Goal: Task Accomplishment & Management: Manage account settings

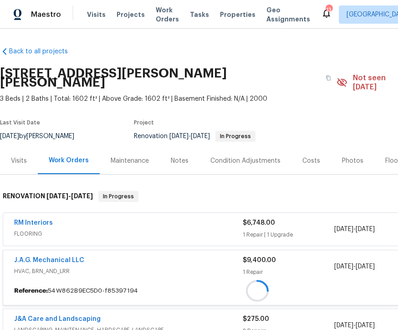
scroll to position [0, 117]
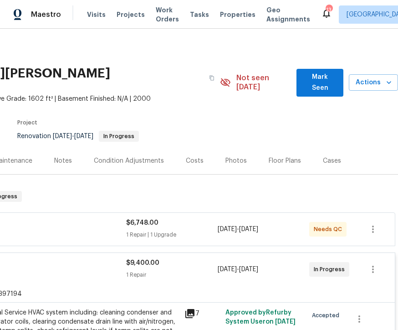
click at [98, 286] on div "Reference: 54W862B9EC5D0-f85397194" at bounding box center [141, 294] width 509 height 16
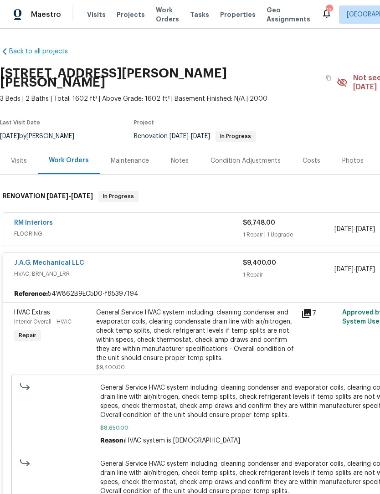
scroll to position [0, 0]
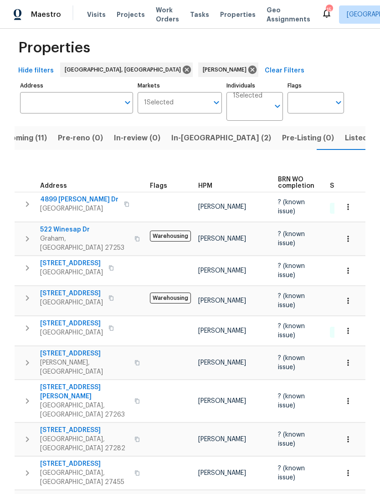
scroll to position [10, 0]
click at [39, 134] on span "Upcoming (11)" at bounding box center [21, 138] width 51 height 13
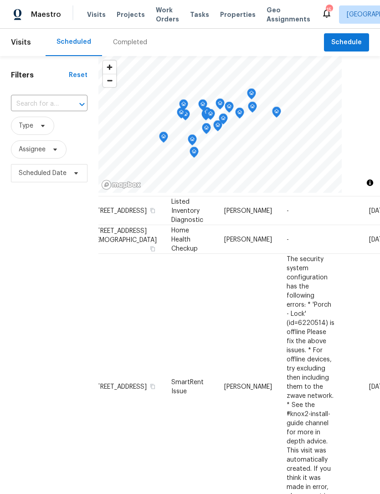
scroll to position [302, 15]
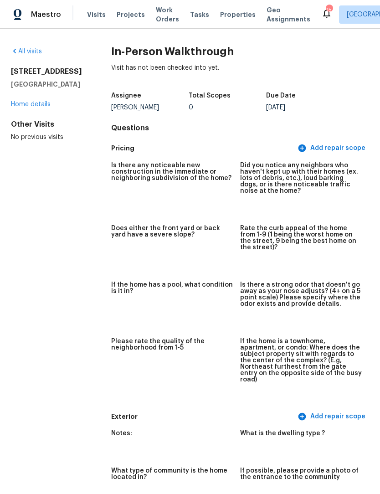
click at [50, 16] on span "Maestro" at bounding box center [46, 14] width 30 height 9
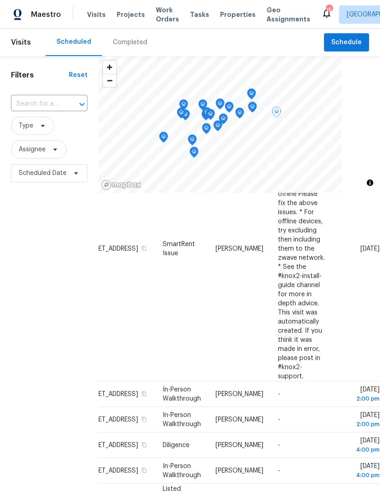
click at [0, 0] on icon at bounding box center [0, 0] width 0 height 0
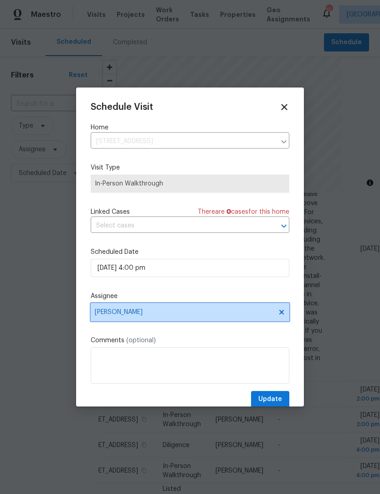
click at [151, 316] on span "[PERSON_NAME]" at bounding box center [184, 311] width 179 height 7
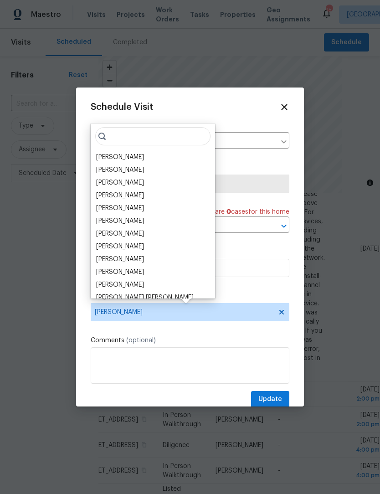
click at [122, 159] on div "Terry Tullar" at bounding box center [120, 157] width 48 height 9
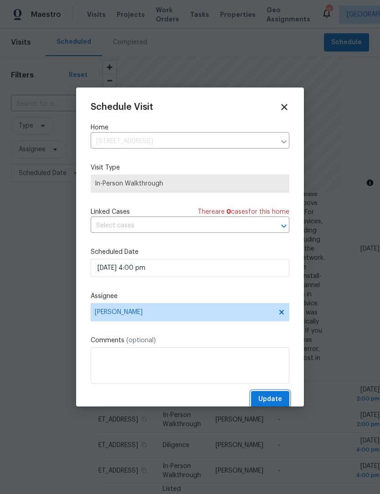
click at [276, 398] on span "Update" at bounding box center [270, 399] width 24 height 11
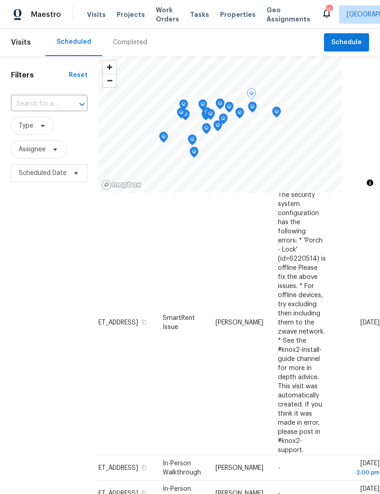
scroll to position [368, 79]
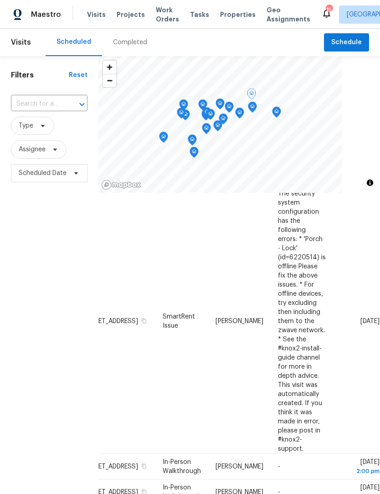
click at [0, 0] on icon at bounding box center [0, 0] width 0 height 0
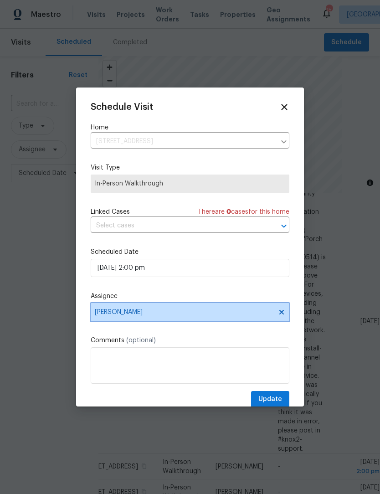
click at [148, 320] on span "Terry Tullar" at bounding box center [190, 312] width 199 height 18
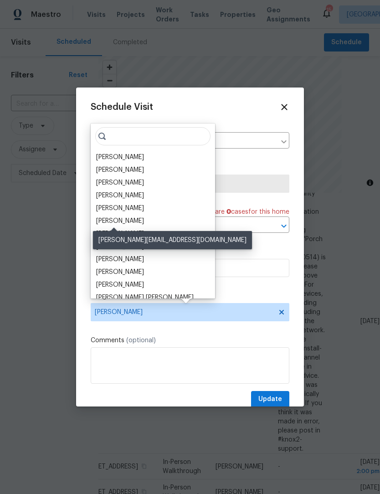
click at [123, 223] on div "[PERSON_NAME]" at bounding box center [120, 220] width 48 height 9
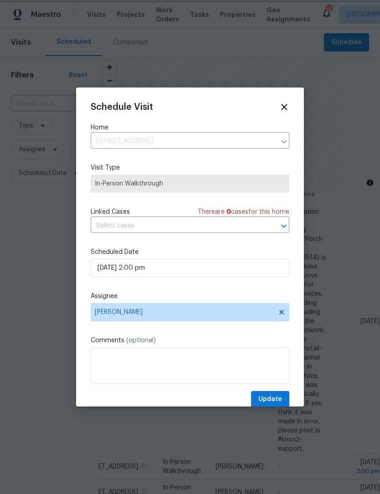
click at [277, 400] on span "Update" at bounding box center [270, 399] width 24 height 11
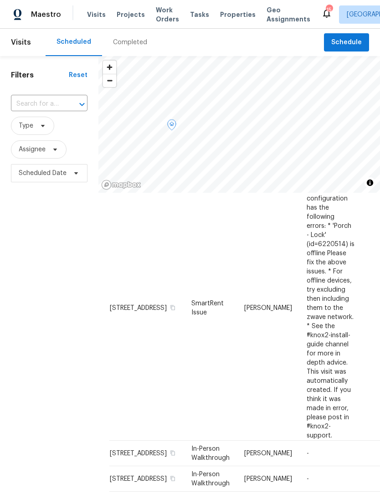
scroll to position [381, 0]
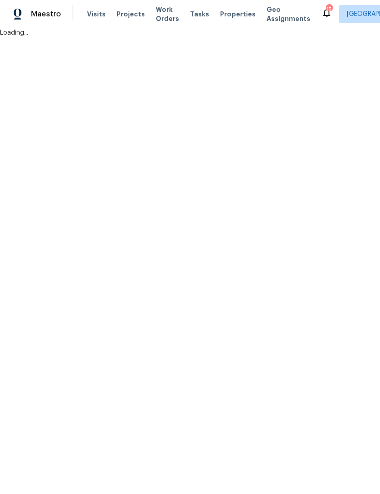
scroll to position [0, 0]
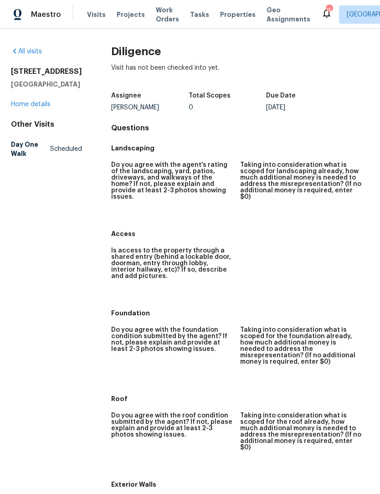
click at [50, 20] on div "Maestro" at bounding box center [30, 14] width 61 height 18
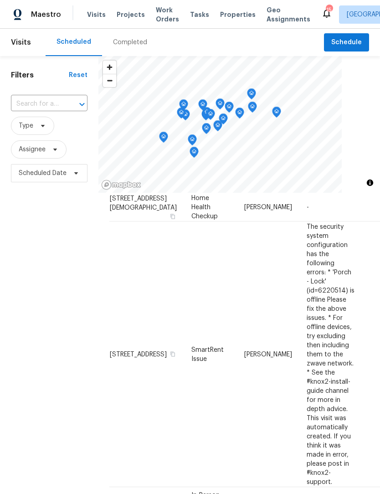
scroll to position [335, 0]
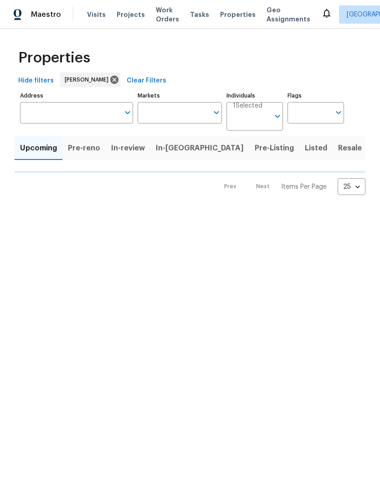
scroll to position [39, 0]
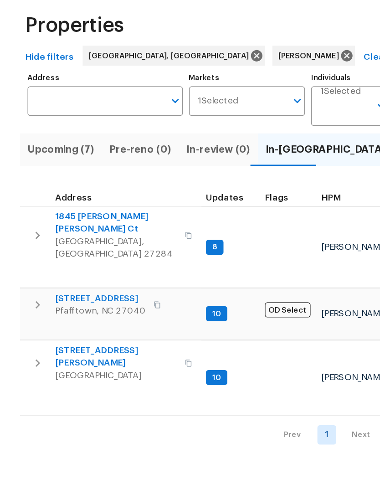
click at [72, 290] on span "[STREET_ADDRESS][PERSON_NAME]" at bounding box center [84, 299] width 89 height 18
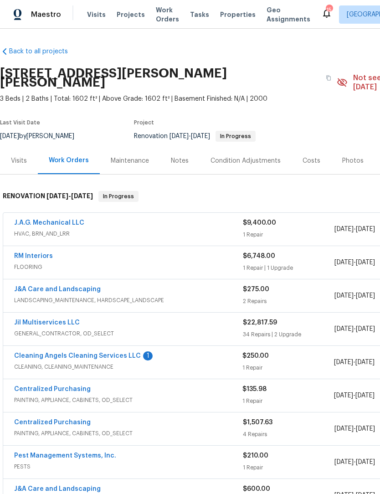
click at [220, 351] on div "Cleaning Angels Cleaning Services LLC 1" at bounding box center [128, 356] width 228 height 11
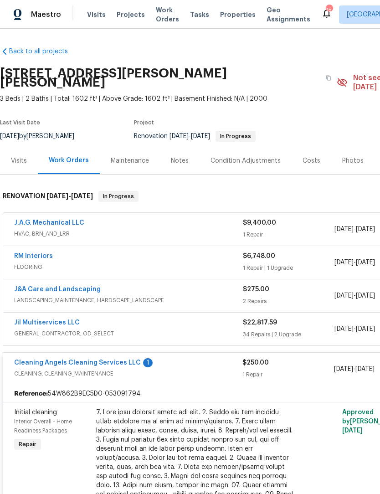
click at [104, 360] on link "Cleaning Angels Cleaning Services LLC" at bounding box center [77, 363] width 127 height 6
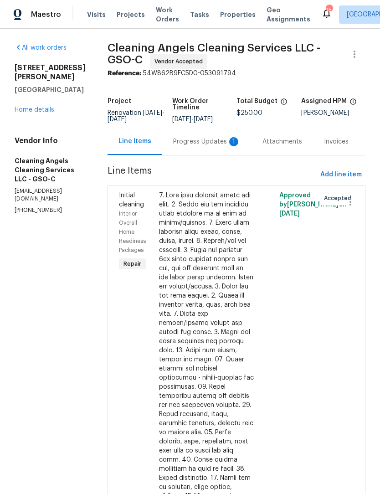
click at [35, 113] on link "Home details" at bounding box center [35, 110] width 40 height 6
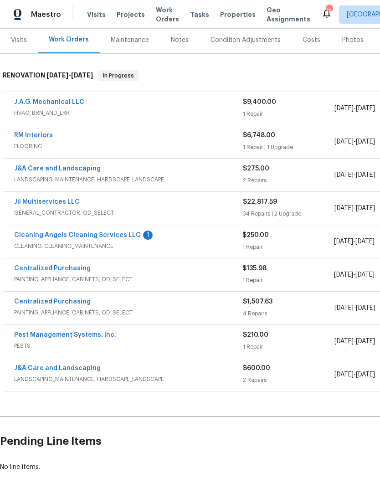
scroll to position [121, 0]
